Goal: Information Seeking & Learning: Understand process/instructions

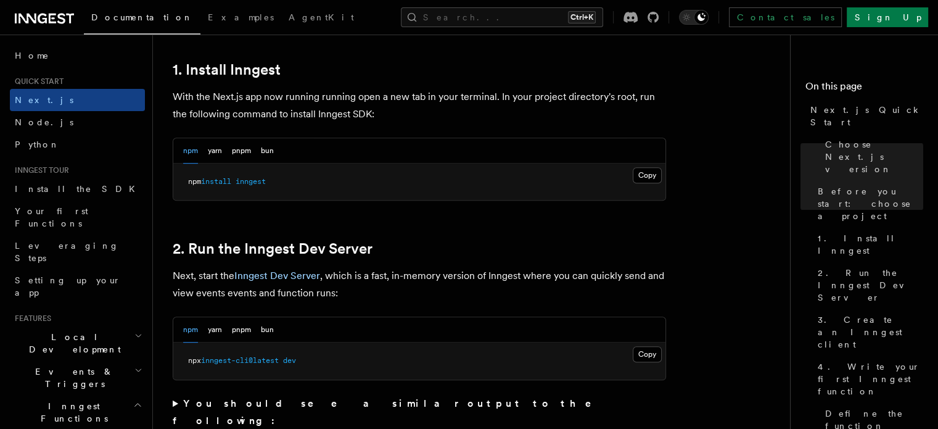
scroll to position [678, 0]
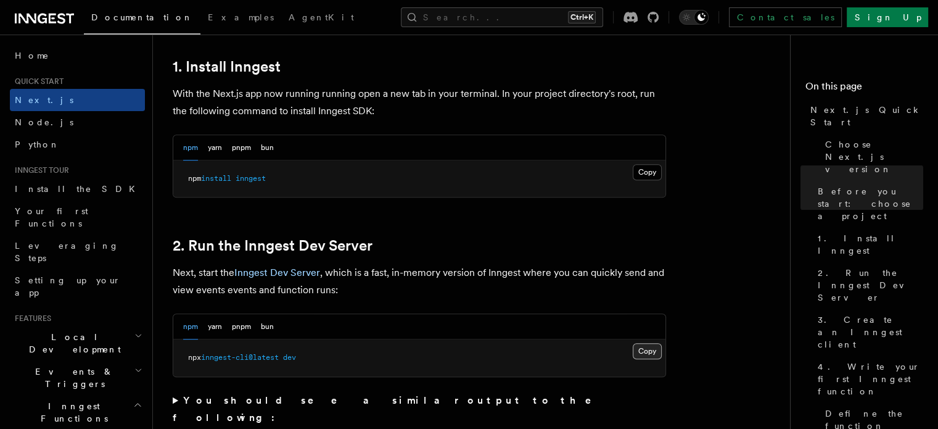
click at [651, 347] on button "Copy Copied" at bounding box center [647, 351] width 29 height 16
click at [343, 239] on link "2. Run the Inngest Dev Server" at bounding box center [273, 245] width 200 height 17
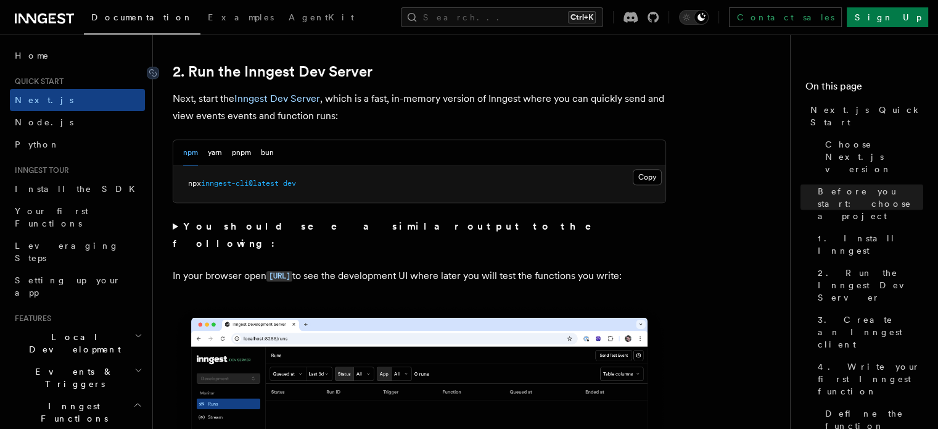
scroll to position [609, 0]
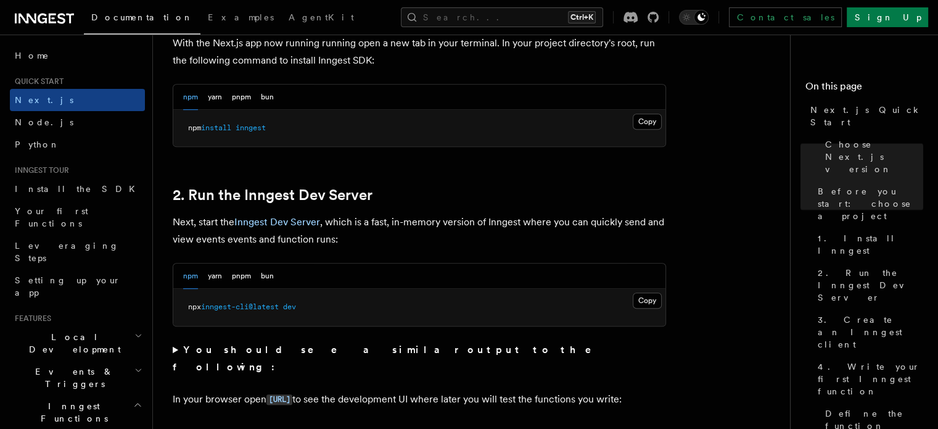
scroll to position [732, 0]
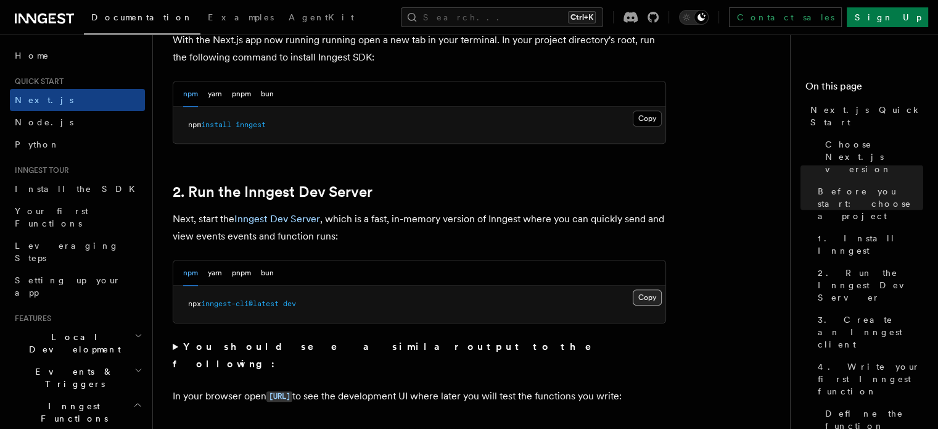
click at [639, 294] on button "Copy Copied" at bounding box center [647, 297] width 29 height 16
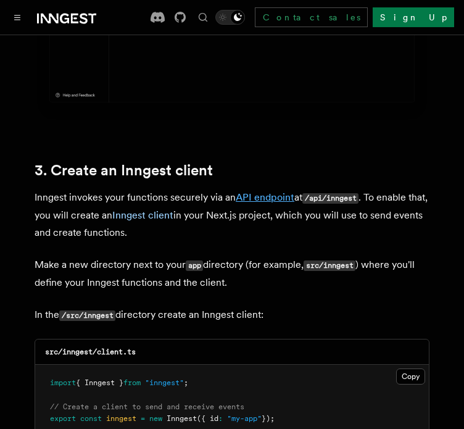
scroll to position [1349, 0]
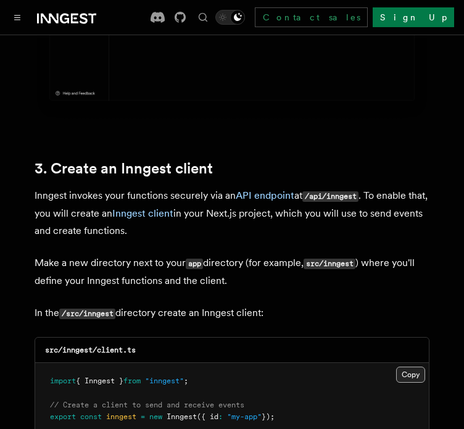
click at [403, 366] on button "Copy Copied" at bounding box center [410, 374] width 29 height 16
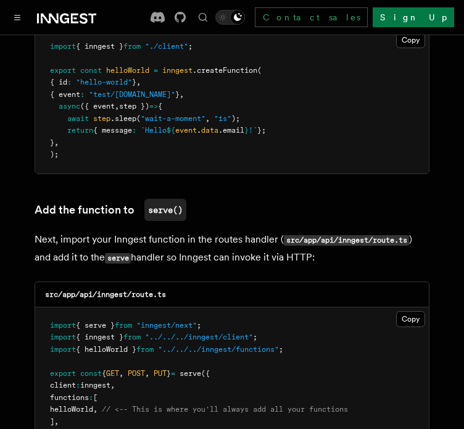
scroll to position [2336, 0]
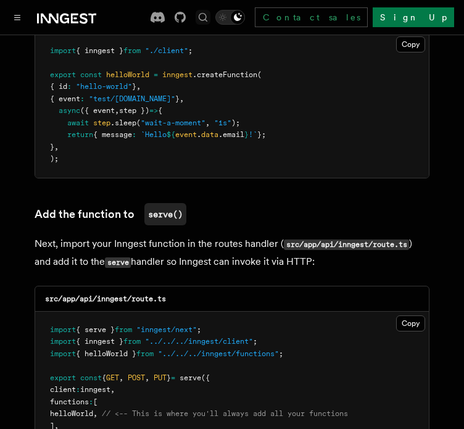
click at [209, 18] on icon "Find something..." at bounding box center [203, 17] width 12 height 12
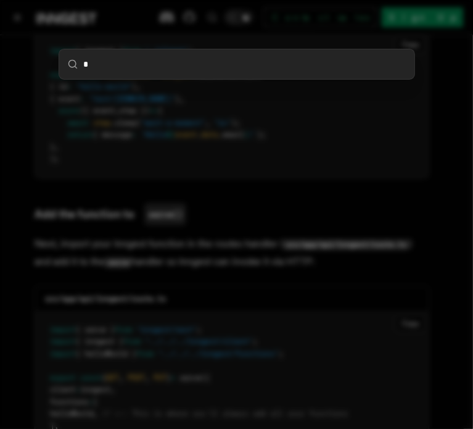
type input "**"
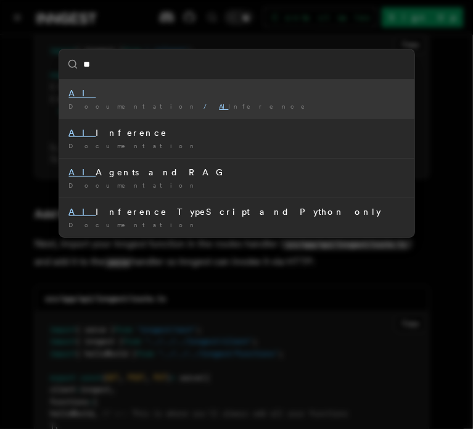
click at [172, 93] on div "AI" at bounding box center [237, 93] width 336 height 12
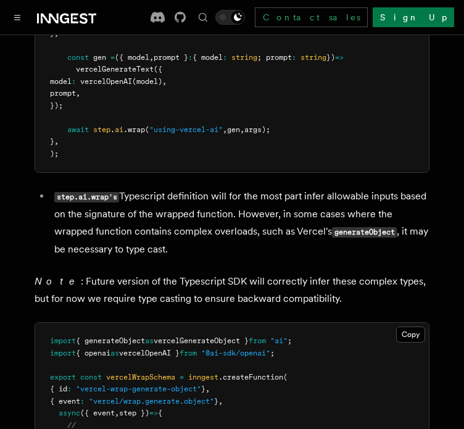
scroll to position [2961, 0]
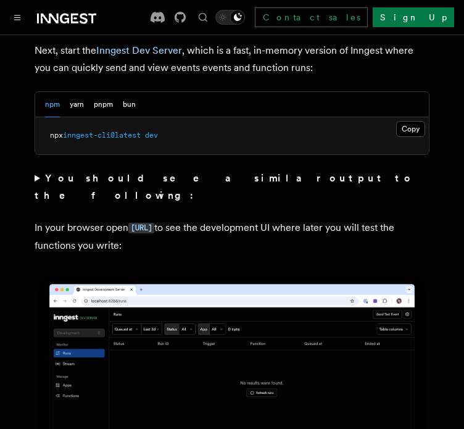
scroll to position [885, 0]
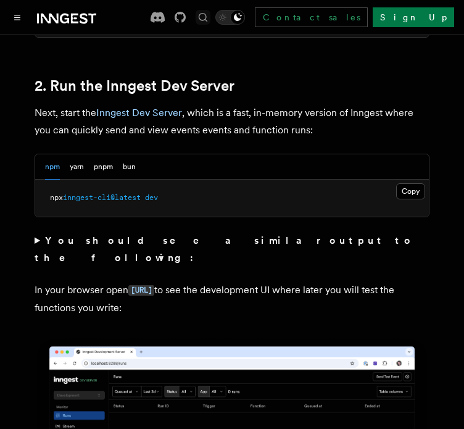
click at [209, 11] on icon "Find something..." at bounding box center [203, 17] width 12 height 12
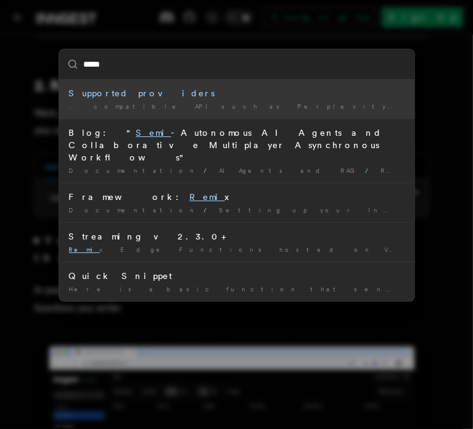
type input "******"
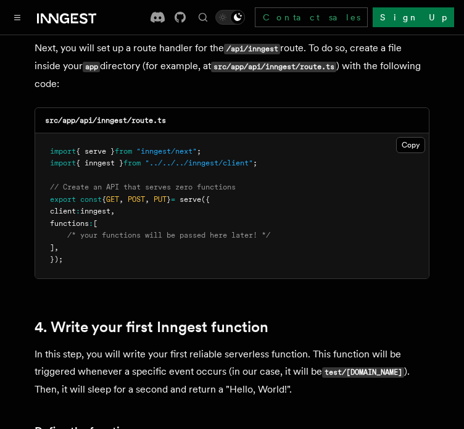
scroll to position [1749, 0]
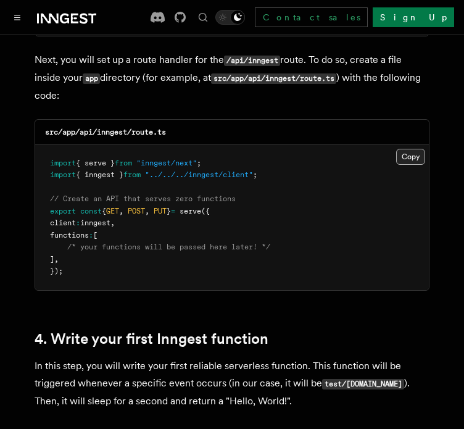
click at [404, 149] on button "Copy Copied" at bounding box center [410, 157] width 29 height 16
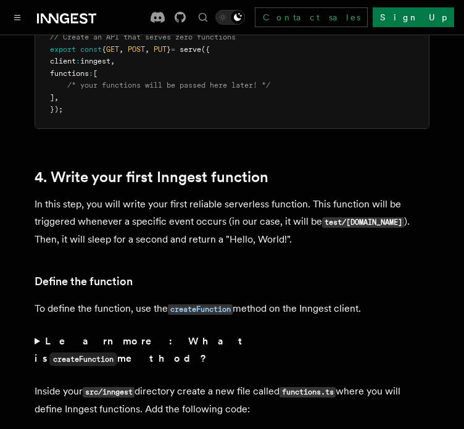
scroll to position [2057, 0]
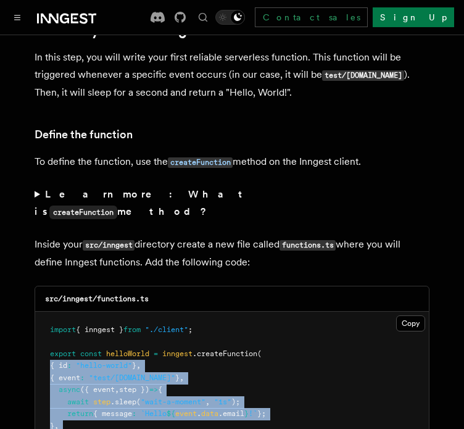
drag, startPoint x: 68, startPoint y: 387, endPoint x: 50, endPoint y: 315, distance: 74.3
click at [50, 315] on pre "import { inngest } from "./client" ; export const helloWorld = inngest .createF…" at bounding box center [232, 383] width 394 height 145
copy code "{ id : "hello-world" } , { event : "test/[DOMAIN_NAME]" } , async ({ event , st…"
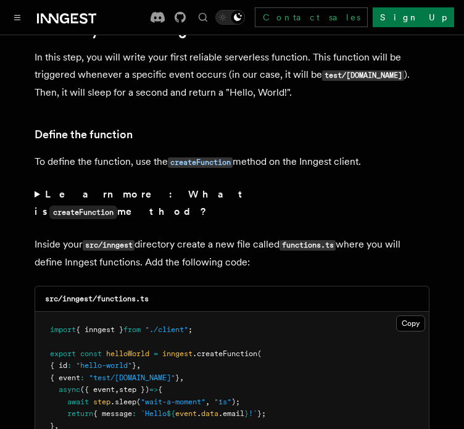
click at [273, 153] on p "To define the function, use the createFunction method on the Inngest client." at bounding box center [232, 162] width 395 height 18
click at [208, 157] on code "createFunction" at bounding box center [200, 162] width 65 height 10
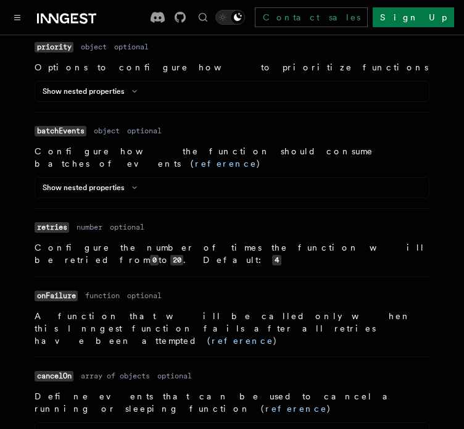
scroll to position [1467, 0]
